Goal: Task Accomplishment & Management: Complete application form

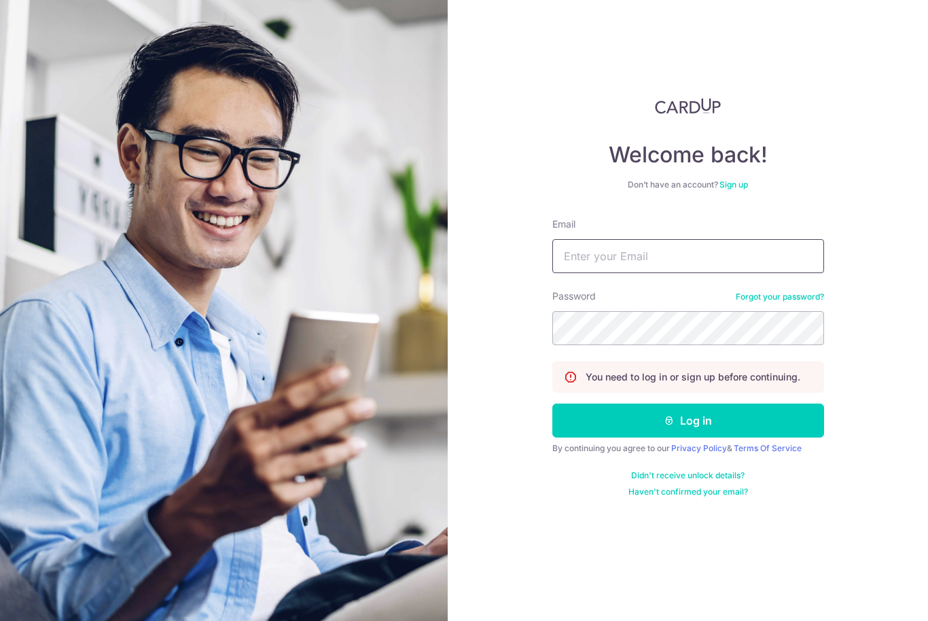
type input "Joeylsl@gmail.com"
click at [687, 420] on button "Log in" at bounding box center [688, 420] width 272 height 34
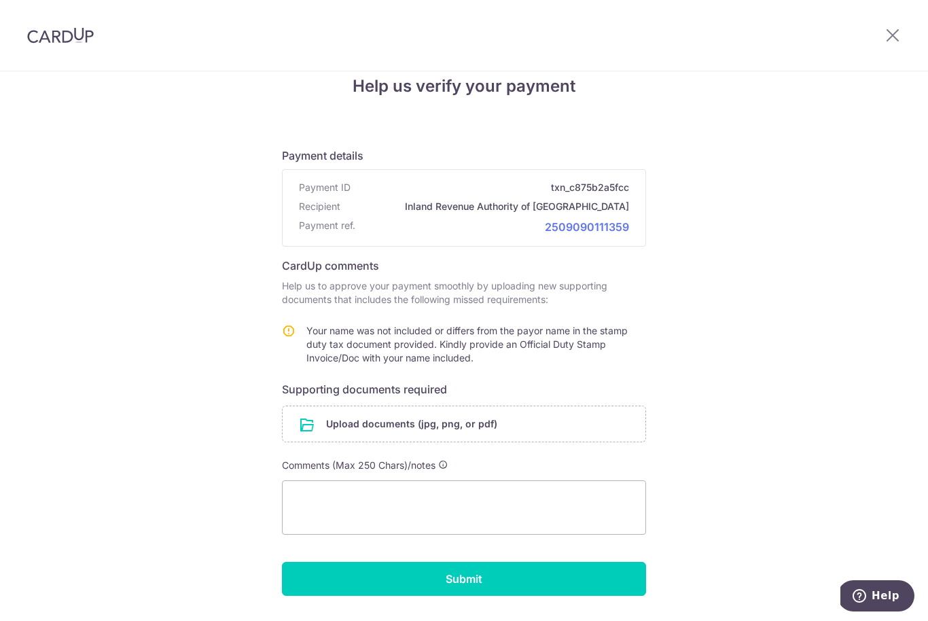
scroll to position [24, 0]
click at [357, 430] on input "file" at bounding box center [463, 424] width 363 height 35
click at [376, 427] on input "file" at bounding box center [463, 424] width 363 height 35
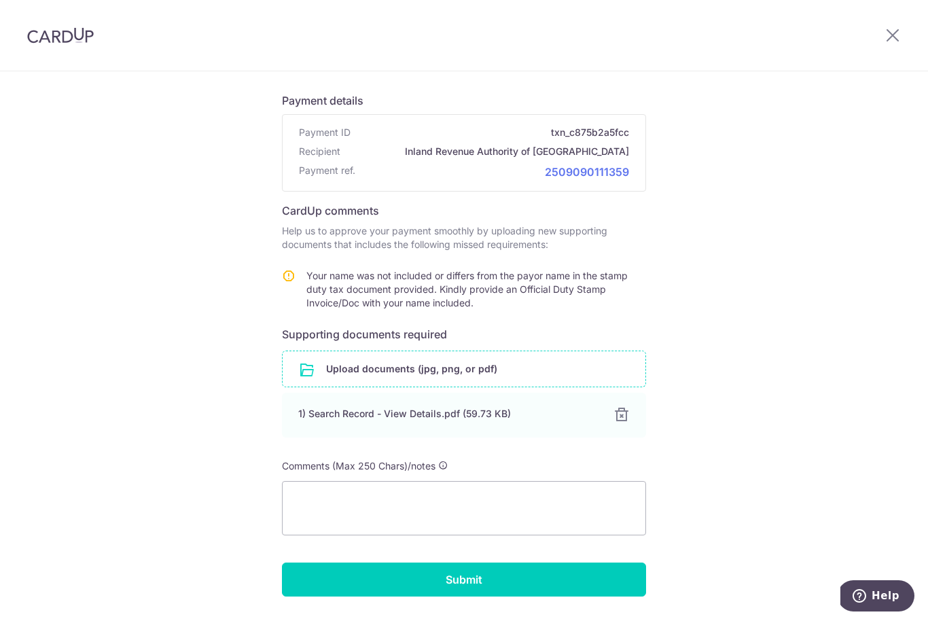
scroll to position [79, 0]
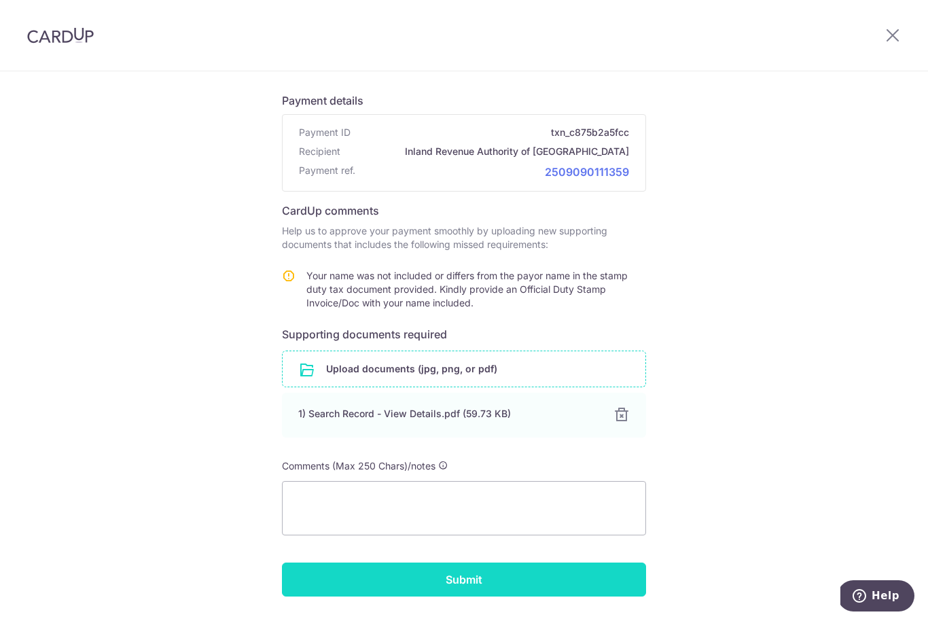
click at [517, 583] on input "Submit" at bounding box center [464, 579] width 364 height 34
